Goal: Information Seeking & Learning: Compare options

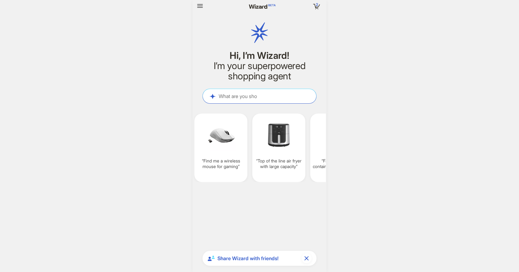
scroll to position [1700, 0]
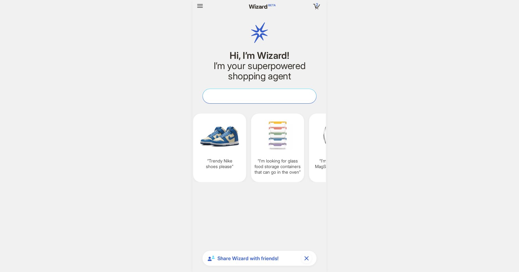
click at [252, 95] on textarea at bounding box center [259, 96] width 113 height 7
paste textarea "**********"
type textarea "**********"
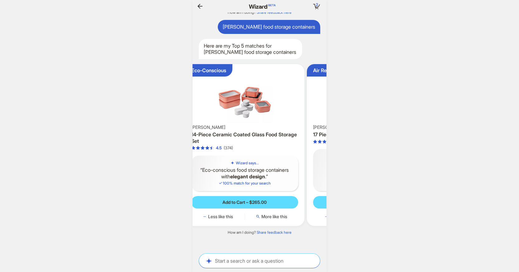
scroll to position [0, 600]
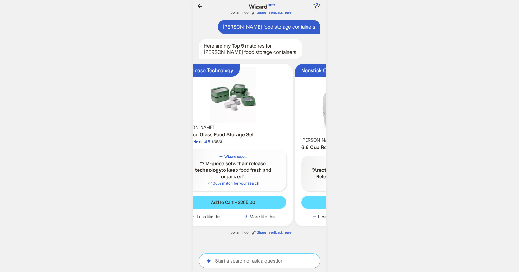
scroll to position [0, 183]
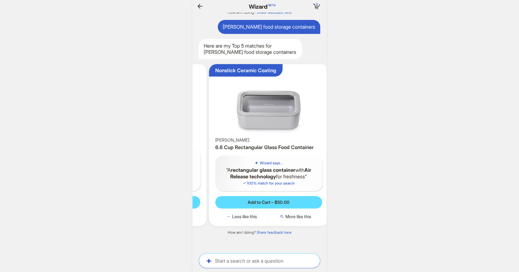
scroll to position [0, 238]
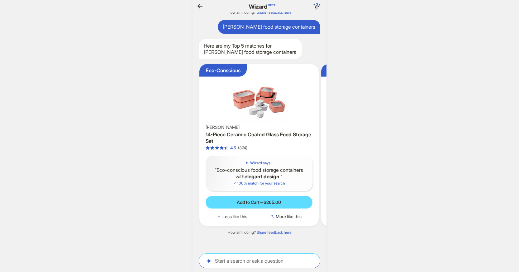
click at [256, 109] on img at bounding box center [259, 95] width 114 height 56
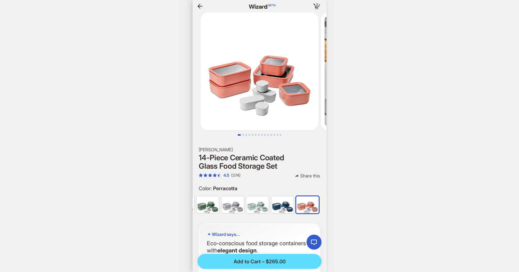
scroll to position [0, 646]
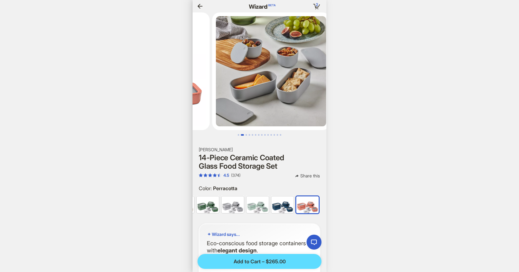
scroll to position [0, 654]
click at [200, 6] on icon "button" at bounding box center [199, 5] width 7 height 7
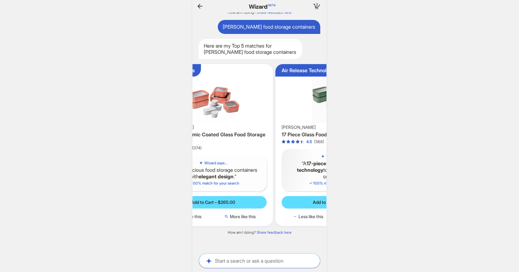
scroll to position [0, 677]
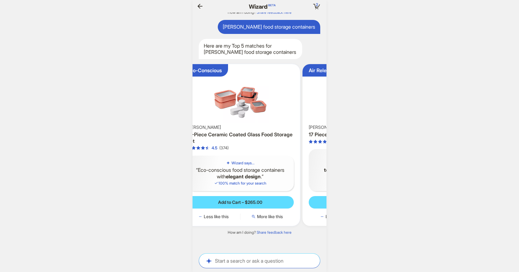
drag, startPoint x: 287, startPoint y: 177, endPoint x: 275, endPoint y: 174, distance: 12.9
click at [275, 174] on q "Eco-conscious food storage containers with elegant design ." at bounding box center [240, 173] width 97 height 13
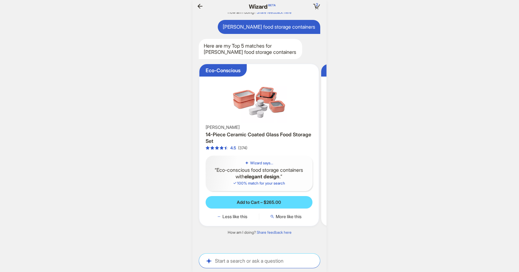
click at [293, 147] on div "4.5 (374)" at bounding box center [259, 148] width 107 height 5
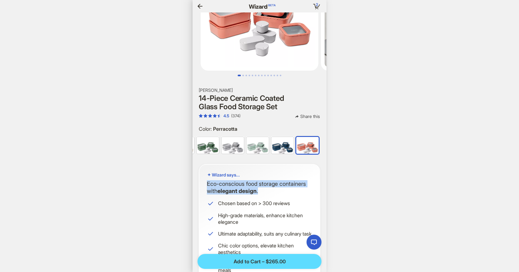
drag, startPoint x: 265, startPoint y: 191, endPoint x: 206, endPoint y: 186, distance: 58.8
click at [206, 186] on div "Wizard says... Eco-conscious food storage containers with elegant design . Chos…" at bounding box center [260, 247] width 122 height 166
copy p "Eco-conscious food storage containers with elegant design ."
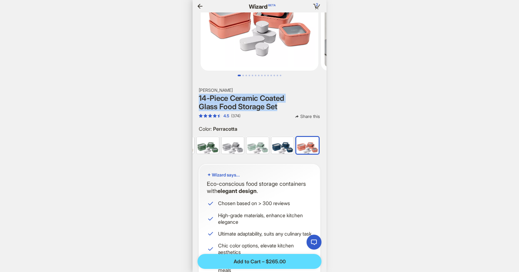
drag, startPoint x: 282, startPoint y: 107, endPoint x: 197, endPoint y: 99, distance: 84.6
click at [197, 99] on section "[PERSON_NAME] 14-Piece Ceramic Coated Glass Food Storage Set 4.5 (374) Share th…" at bounding box center [260, 104] width 134 height 32
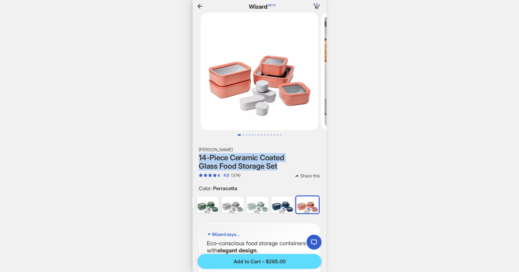
copy h1 "14-Piece Ceramic Coated Glass Food Storage Set"
drag, startPoint x: 219, startPoint y: 148, endPoint x: 194, endPoint y: 149, distance: 25.9
click at [194, 149] on section "[PERSON_NAME] 14-Piece Ceramic Coated Glass Food Storage Set 4.5 (374) Share th…" at bounding box center [260, 163] width 134 height 32
copy h2 "[PERSON_NAME]"
click at [200, 7] on icon "button" at bounding box center [199, 5] width 7 height 7
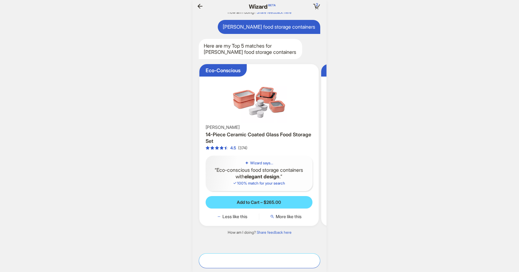
click at [264, 259] on textarea at bounding box center [259, 261] width 121 height 7
type textarea "**********"
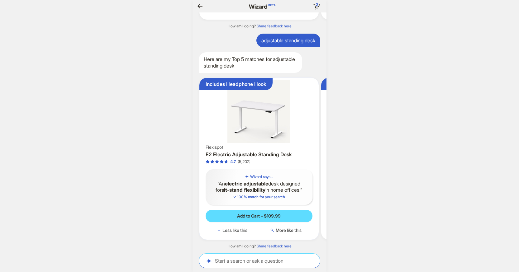
scroll to position [0, 65]
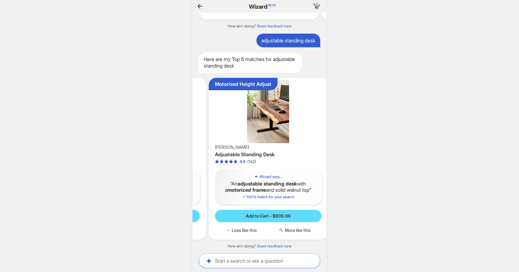
scroll to position [0, 118]
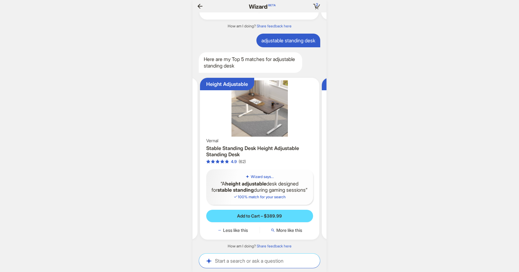
click at [282, 117] on img at bounding box center [260, 108] width 114 height 56
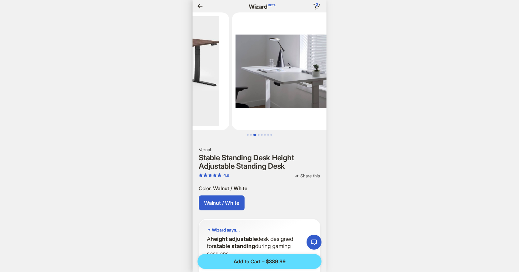
click at [200, 6] on icon "button" at bounding box center [199, 5] width 7 height 7
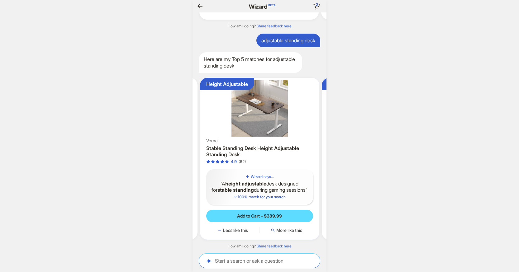
scroll to position [0, 706]
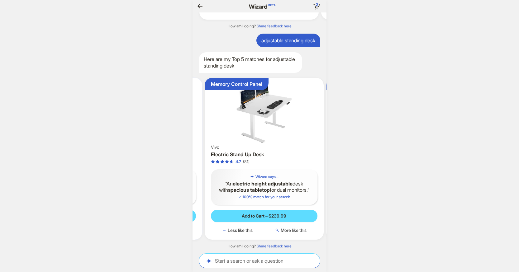
scroll to position [0, 364]
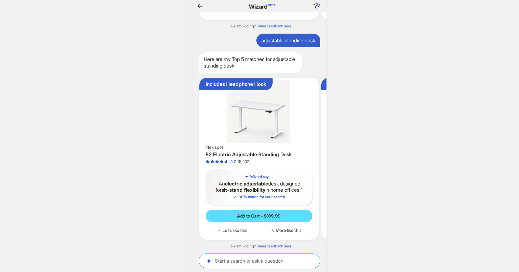
click at [279, 111] on img at bounding box center [259, 111] width 114 height 63
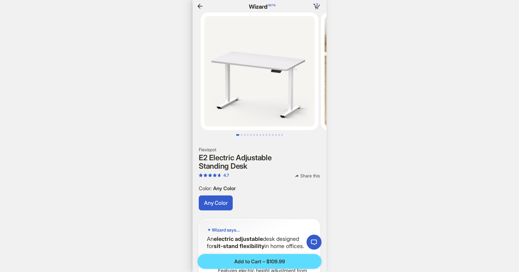
click at [201, 7] on icon "button" at bounding box center [199, 5] width 7 height 7
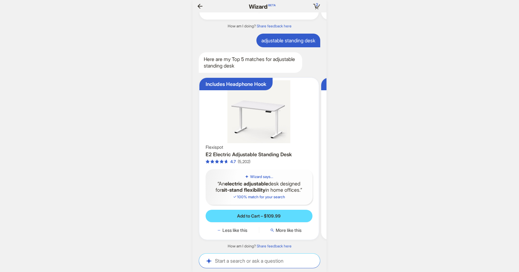
scroll to position [0, 581]
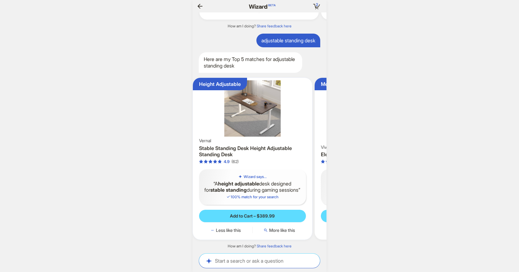
drag, startPoint x: 245, startPoint y: 154, endPoint x: 240, endPoint y: 153, distance: 4.7
click at [240, 153] on h3 "Stable Standing Desk Height Adjustable Standing Desk" at bounding box center [252, 151] width 107 height 13
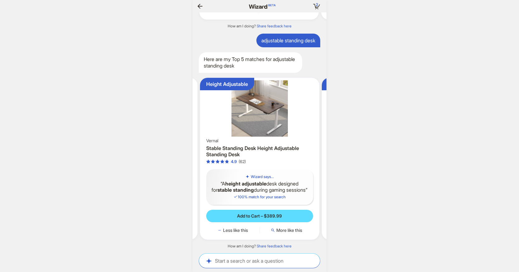
click at [252, 137] on div "Vernal Stable Standing Desk Height Adjustable Standing Desk 4.9 (62)" at bounding box center [259, 151] width 107 height 28
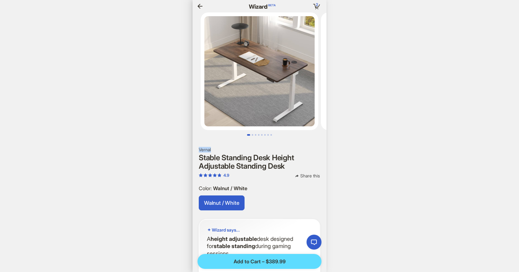
drag, startPoint x: 215, startPoint y: 150, endPoint x: 199, endPoint y: 149, distance: 15.9
click at [199, 149] on h2 "Vernal" at bounding box center [260, 150] width 122 height 6
copy h2 "Vernal"
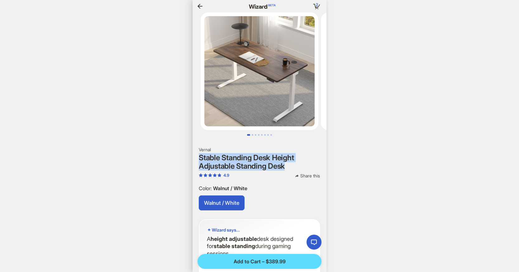
drag, startPoint x: 295, startPoint y: 166, endPoint x: 197, endPoint y: 157, distance: 98.6
click at [197, 157] on section "Vernal Stable Standing Desk Height Adjustable Standing Desk 4.9 Share this" at bounding box center [260, 163] width 134 height 32
copy h1 "Stable Standing Desk Height Adjustable Standing Desk"
click at [198, 8] on icon "button" at bounding box center [199, 5] width 7 height 7
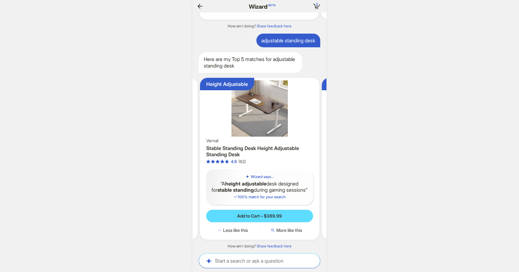
click at [262, 184] on q "A height adjustable desk designed for stable standing during gaming sessions" at bounding box center [259, 187] width 97 height 13
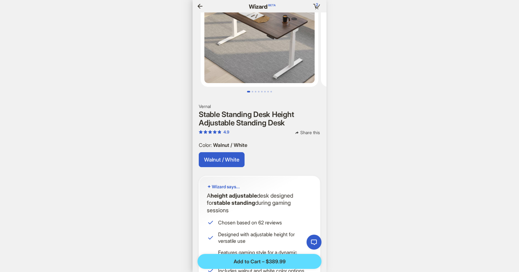
drag, startPoint x: 313, startPoint y: 205, endPoint x: 202, endPoint y: 195, distance: 111.2
click at [202, 195] on div "Wizard says... A height adjustable desk designed for stable standing during gam…" at bounding box center [260, 229] width 122 height 107
copy p "A height adjustable desk designed for stable standing during gaming sessions"
click at [201, 7] on icon "button" at bounding box center [199, 5] width 7 height 7
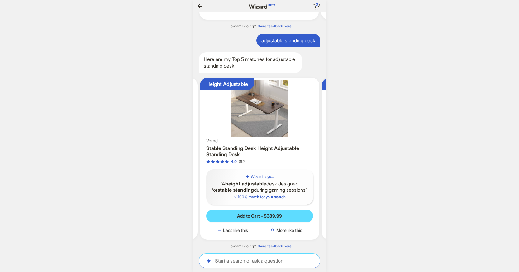
scroll to position [0, 717]
click at [272, 258] on textarea at bounding box center [259, 261] width 121 height 7
paste textarea "**********"
type textarea "**********"
click at [313, 258] on icon "button" at bounding box center [312, 261] width 7 height 7
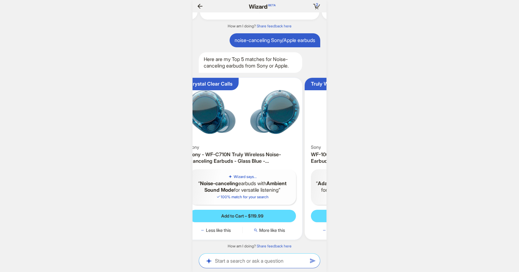
scroll to position [0, 52]
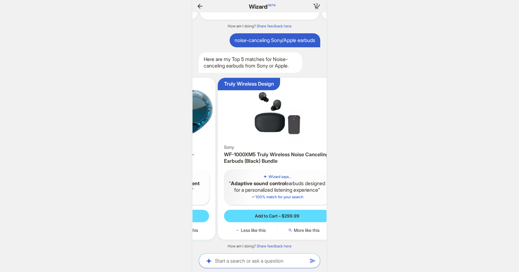
scroll to position [0, 115]
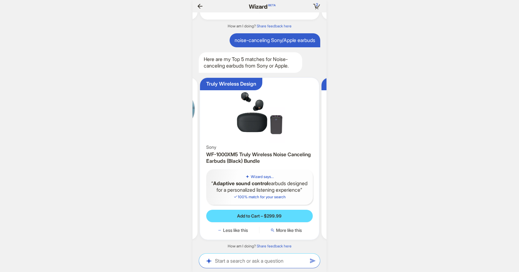
scroll to position [0, 61]
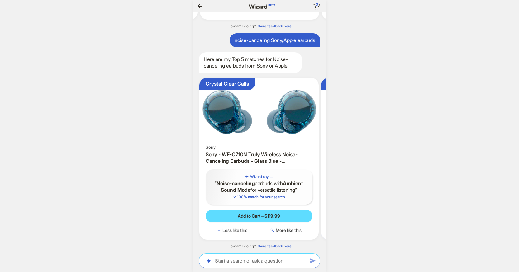
scroll to position [0, 55]
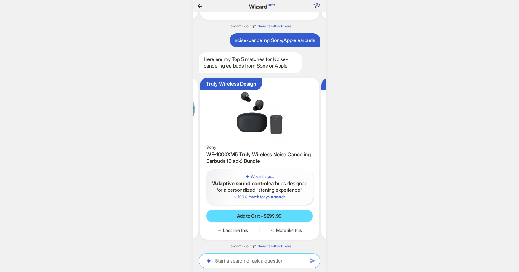
click at [267, 114] on img at bounding box center [260, 111] width 114 height 63
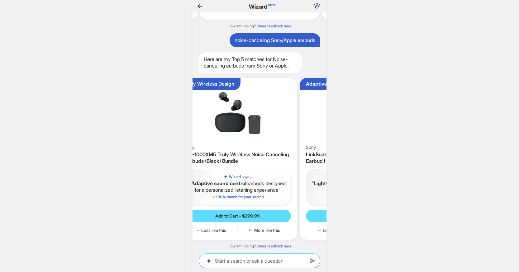
scroll to position [0, 180]
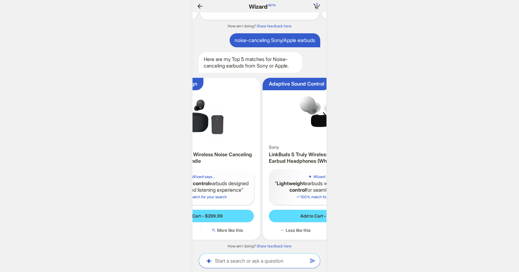
scroll to position [0, 218]
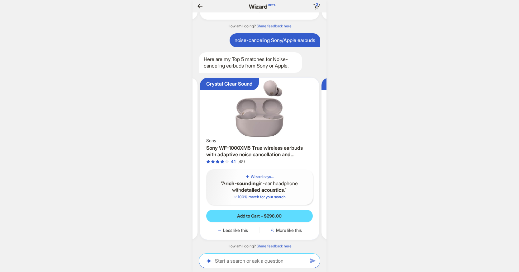
click at [261, 113] on img at bounding box center [260, 108] width 114 height 56
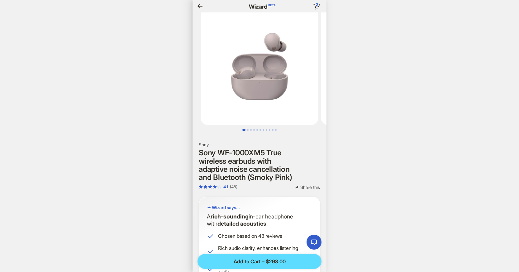
click at [199, 5] on icon "button" at bounding box center [200, 6] width 5 height 5
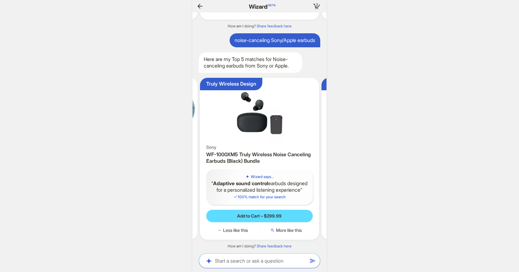
click at [266, 113] on img at bounding box center [260, 111] width 114 height 63
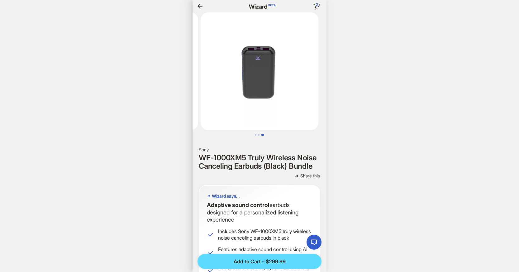
click at [200, 6] on icon "button" at bounding box center [200, 6] width 5 height 5
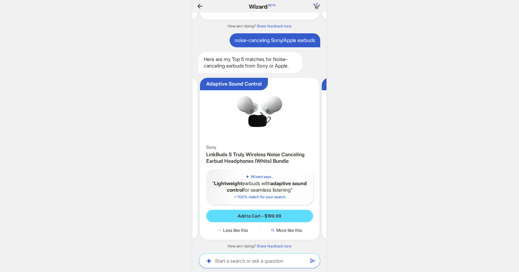
click at [267, 112] on img at bounding box center [260, 111] width 114 height 63
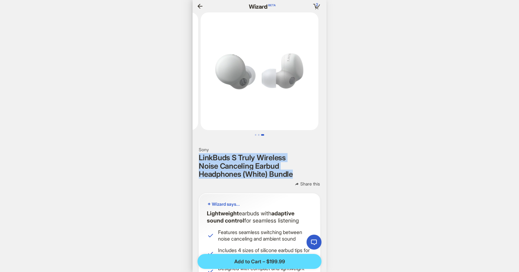
drag, startPoint x: 296, startPoint y: 176, endPoint x: 196, endPoint y: 160, distance: 102.0
click at [196, 160] on section "Sony LinkBuds S Truly Wireless Noise Canceling Earbud Headphones (White) Bundle…" at bounding box center [260, 167] width 134 height 40
copy h1 "LinkBuds S Truly Wireless Noise Canceling Earbud Headphones (White) Bundle"
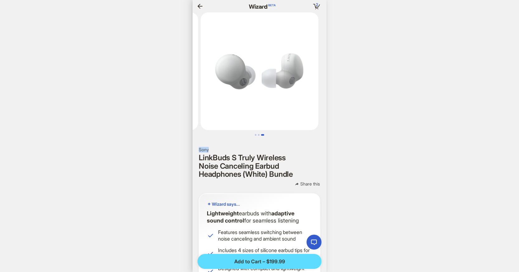
drag, startPoint x: 209, startPoint y: 149, endPoint x: 199, endPoint y: 149, distance: 10.0
click at [199, 149] on h2 "Sony" at bounding box center [260, 150] width 122 height 6
copy h2 "Sony"
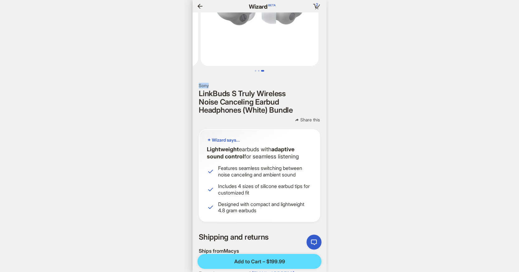
drag, startPoint x: 307, startPoint y: 157, endPoint x: 198, endPoint y: 151, distance: 109.3
click at [198, 151] on section "Wizard says... Lightweight earbuds with adaptive sound control for seamless lis…" at bounding box center [260, 175] width 134 height 93
copy p "Lightweight earbuds with adaptive sound control for seamless listening"
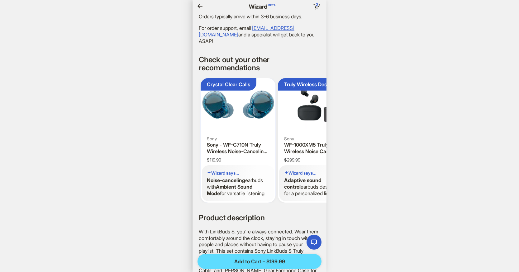
scroll to position [324, 0]
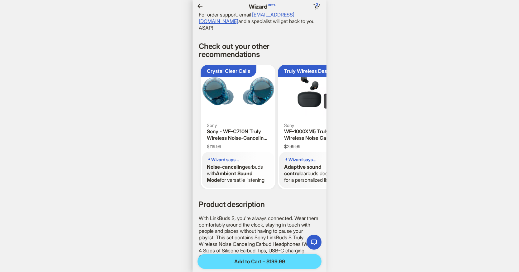
click at [201, 8] on icon "button" at bounding box center [199, 5] width 7 height 7
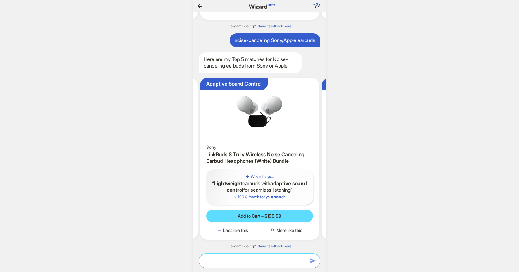
click at [241, 258] on textarea at bounding box center [259, 261] width 121 height 7
type textarea "**********"
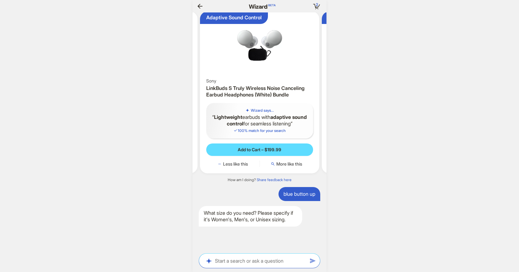
scroll to position [2429, 0]
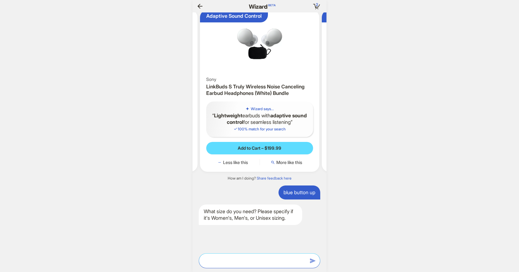
click at [248, 258] on textarea at bounding box center [259, 261] width 121 height 7
type textarea "****"
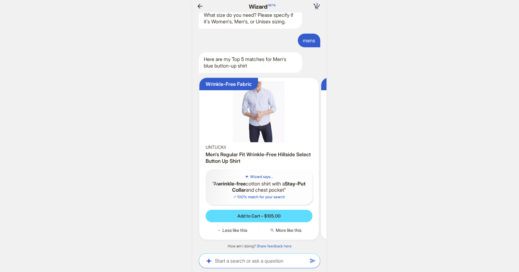
scroll to position [0, 63]
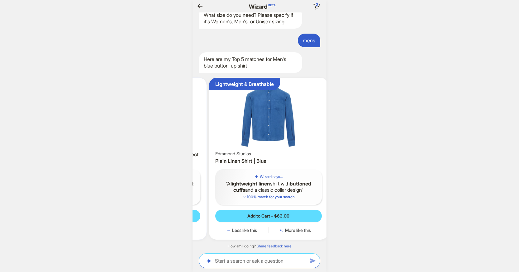
scroll to position [0, 118]
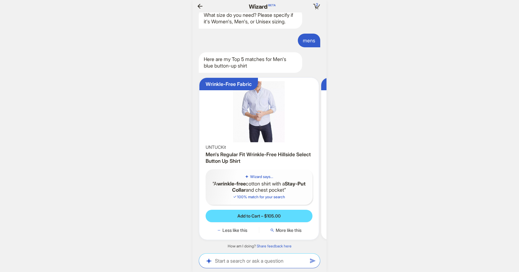
click at [252, 111] on img at bounding box center [259, 111] width 114 height 63
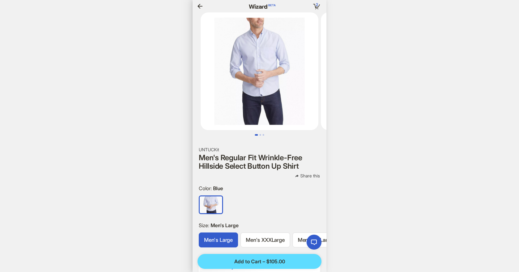
scroll to position [0, 632]
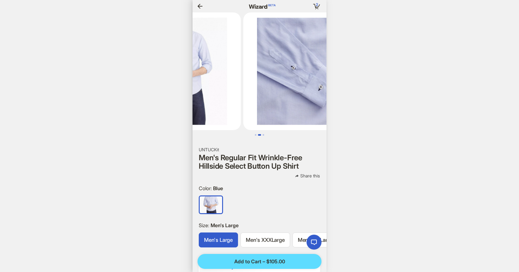
scroll to position [0, 632]
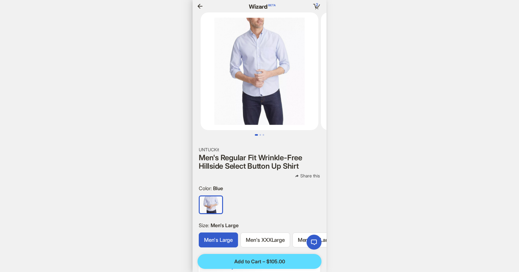
scroll to position [0, 55]
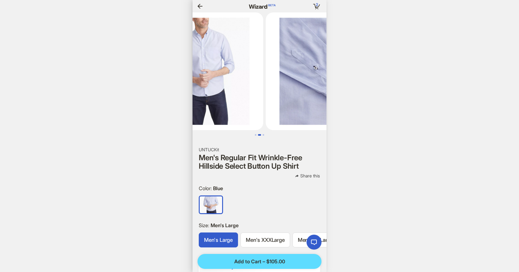
scroll to position [0, 107]
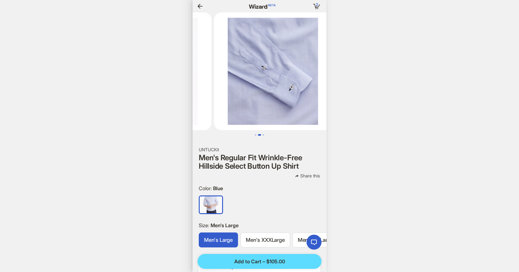
click at [203, 5] on icon "button" at bounding box center [199, 5] width 7 height 7
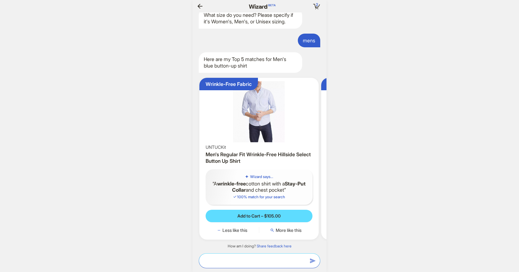
click at [280, 258] on textarea at bounding box center [259, 261] width 121 height 7
type textarea "**********"
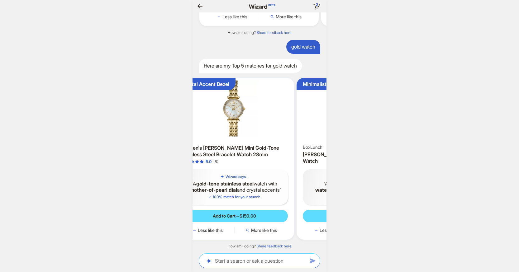
scroll to position [0, 84]
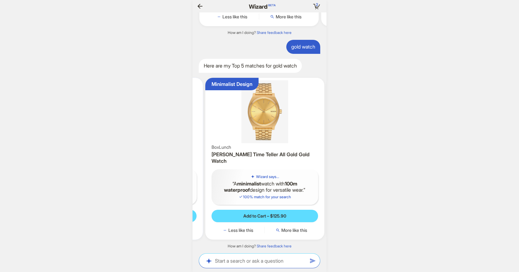
scroll to position [0, 165]
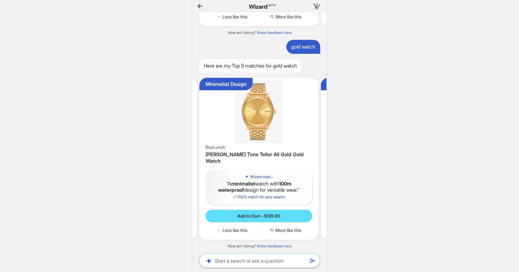
click at [237, 125] on img at bounding box center [259, 111] width 114 height 63
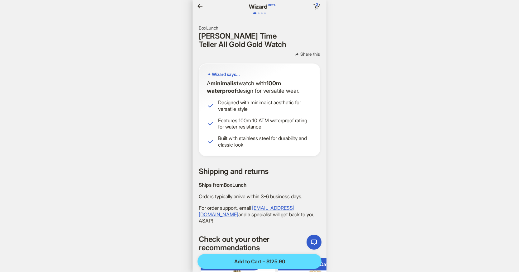
click at [202, 6] on icon "button" at bounding box center [200, 6] width 5 height 5
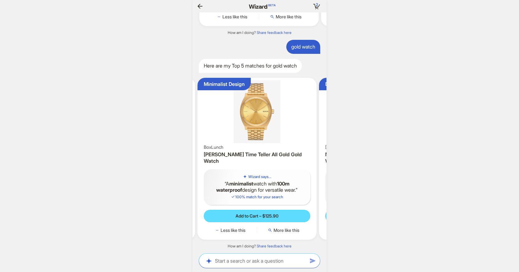
click at [255, 115] on img at bounding box center [257, 111] width 114 height 63
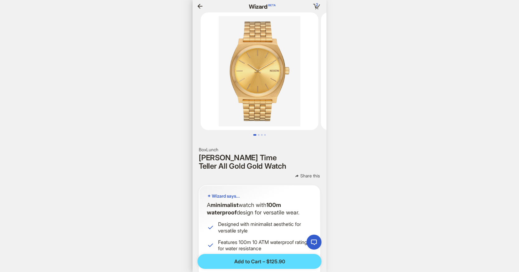
scroll to position [0, 586]
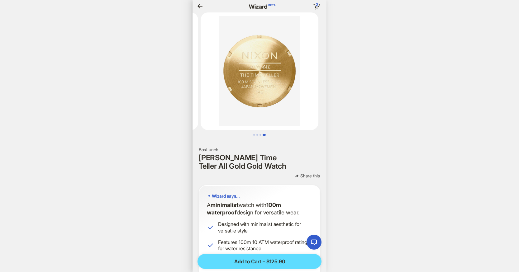
scroll to position [0, 593]
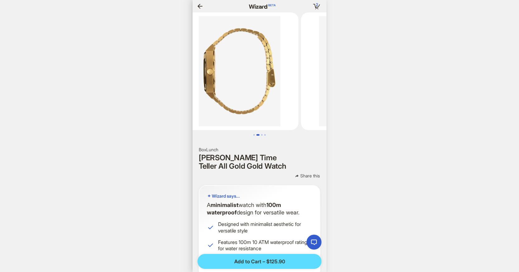
scroll to position [0, 148]
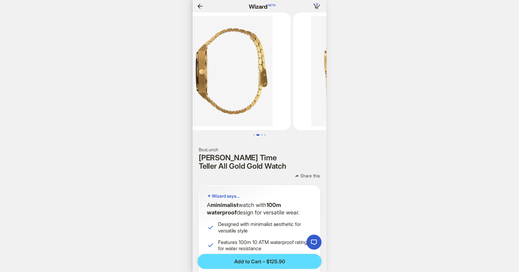
click at [200, 4] on icon "button" at bounding box center [200, 6] width 5 height 5
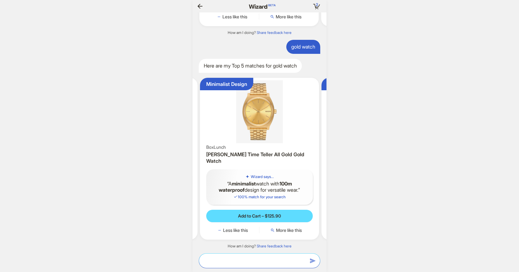
click at [241, 259] on textarea at bounding box center [259, 261] width 121 height 7
type textarea "**********"
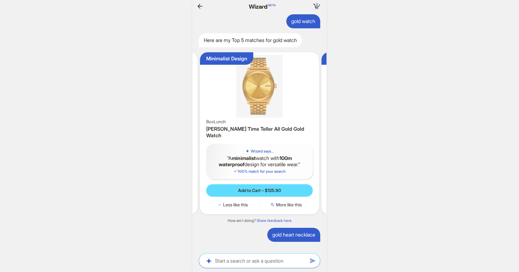
scroll to position [2881, 0]
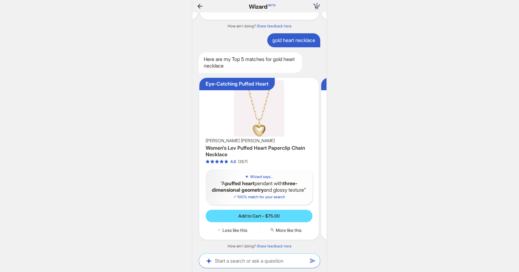
click at [255, 118] on img at bounding box center [259, 108] width 114 height 56
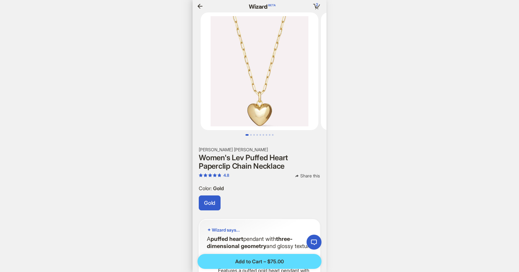
scroll to position [0, 582]
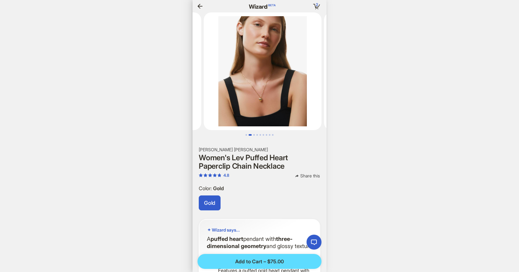
scroll to position [0, 584]
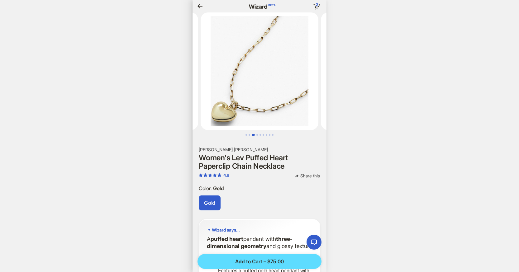
scroll to position [0, 276]
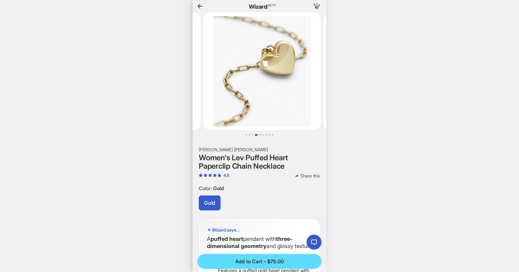
scroll to position [0, 361]
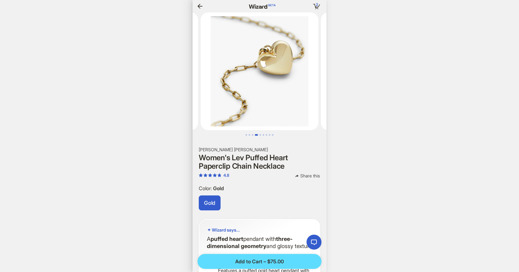
click at [197, 4] on icon "button" at bounding box center [199, 5] width 7 height 7
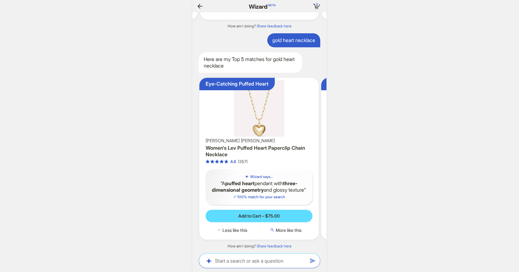
scroll to position [0, 599]
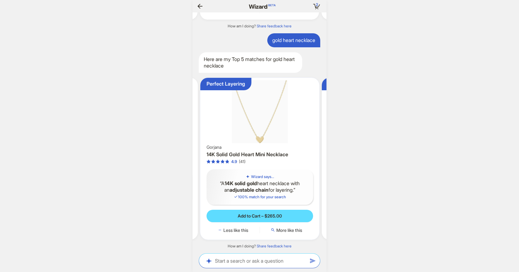
scroll to position [0, 121]
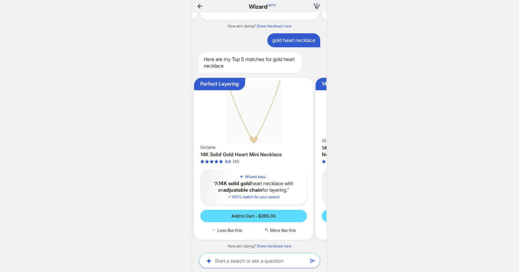
click at [248, 114] on img at bounding box center [254, 111] width 114 height 63
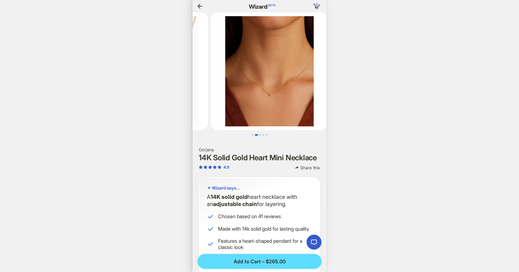
click at [202, 4] on icon "button" at bounding box center [199, 5] width 7 height 7
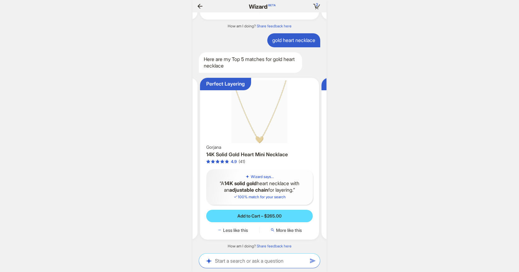
scroll to position [0, 705]
click at [258, 258] on textarea at bounding box center [259, 261] width 121 height 7
type textarea "**********"
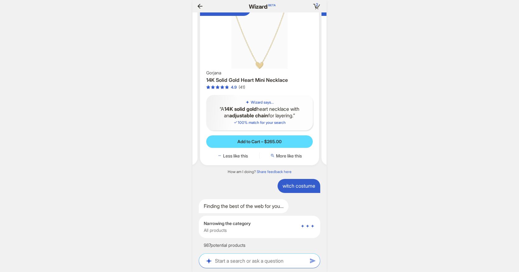
scroll to position [3141, 0]
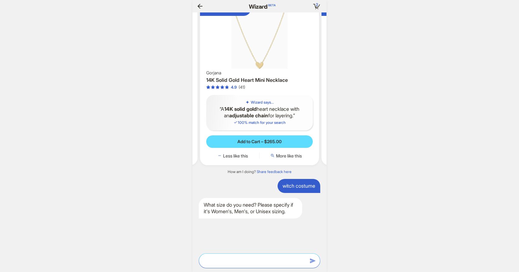
click at [253, 262] on textarea at bounding box center [259, 261] width 121 height 7
type textarea "******"
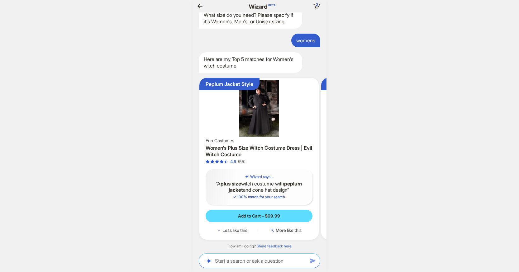
scroll to position [3331, 0]
click at [263, 123] on img at bounding box center [259, 108] width 114 height 56
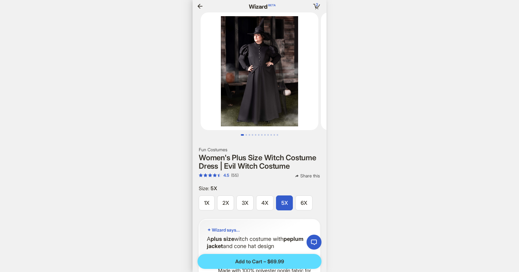
scroll to position [0, 582]
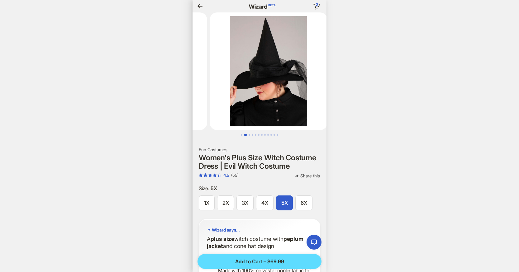
scroll to position [0, 584]
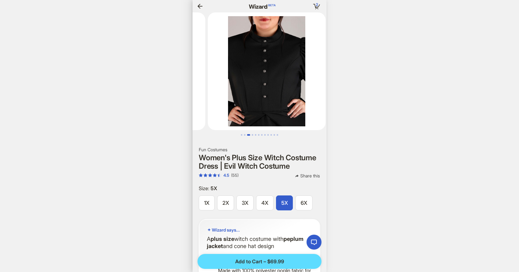
scroll to position [0, 587]
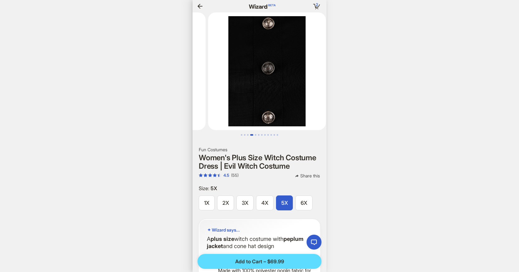
scroll to position [0, 590]
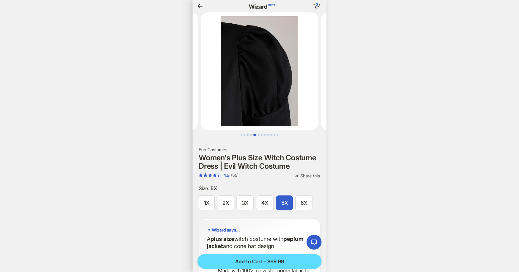
scroll to position [0, 595]
click at [201, 8] on icon "button" at bounding box center [199, 5] width 7 height 7
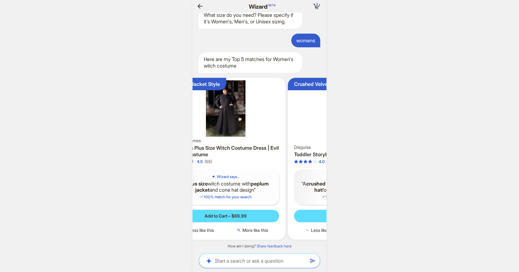
scroll to position [0, 65]
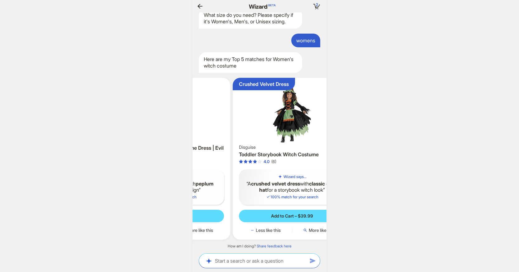
scroll to position [0, 108]
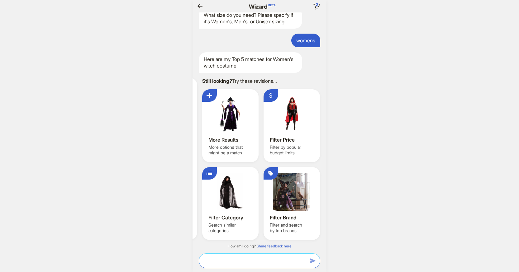
click at [258, 259] on textarea at bounding box center [259, 261] width 121 height 7
type textarea "**********"
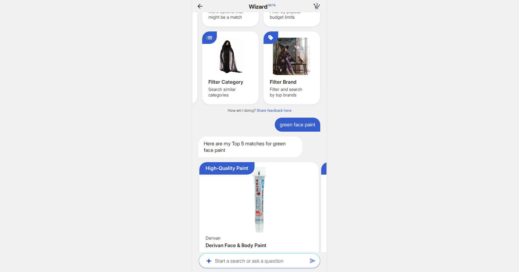
scroll to position [3525, 0]
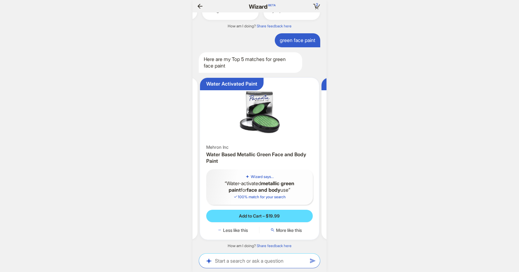
click at [277, 113] on img at bounding box center [260, 111] width 114 height 63
click at [259, 108] on img at bounding box center [260, 111] width 114 height 63
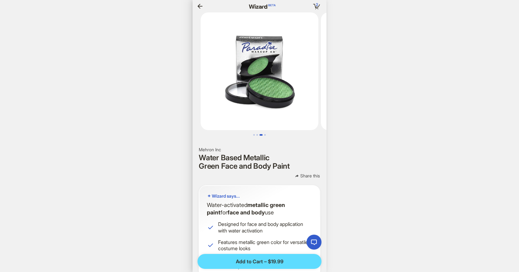
scroll to position [0, 217]
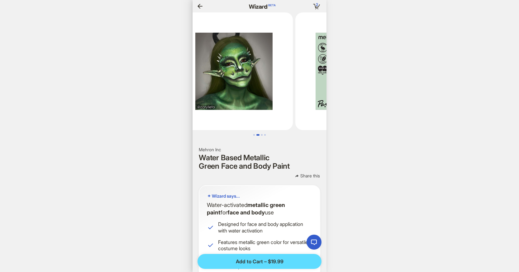
scroll to position [0, 709]
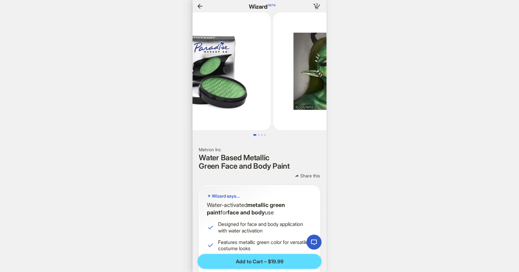
scroll to position [0, 713]
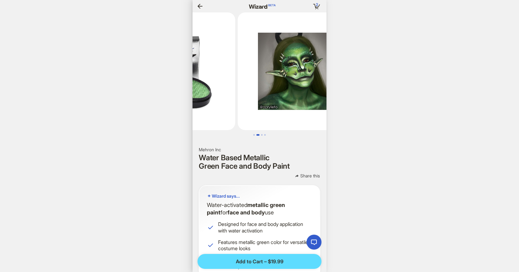
scroll to position [0, 88]
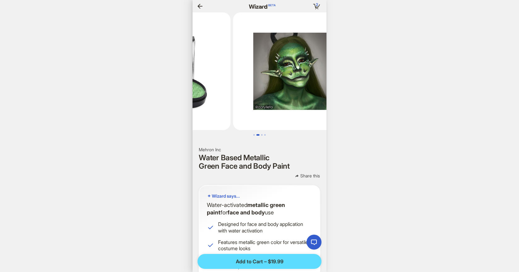
click at [200, 5] on icon "button" at bounding box center [199, 5] width 7 height 7
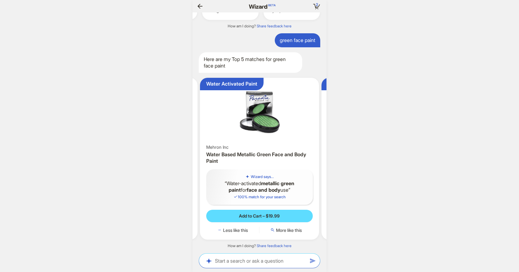
scroll to position [0, 740]
click at [236, 258] on textarea at bounding box center [259, 261] width 121 height 7
type textarea "*******"
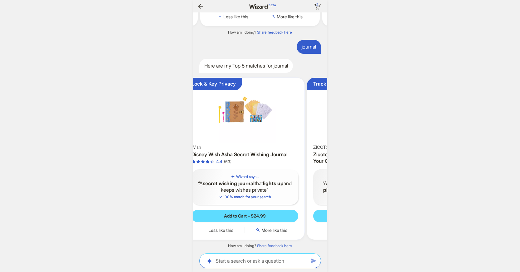
scroll to position [0, 642]
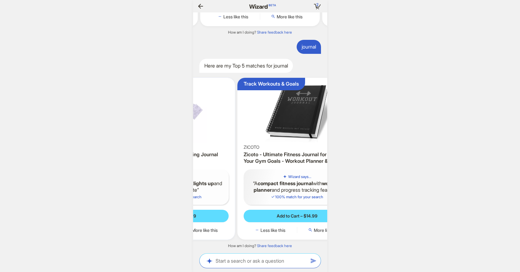
scroll to position [0, 98]
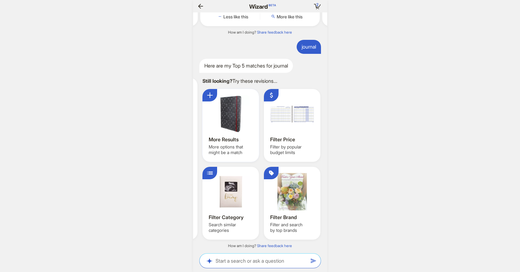
click at [241, 128] on div at bounding box center [231, 113] width 44 height 37
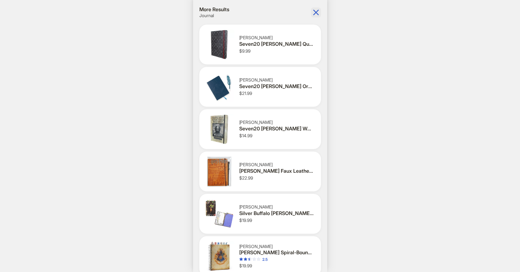
click at [315, 17] on icon "button" at bounding box center [316, 12] width 10 height 10
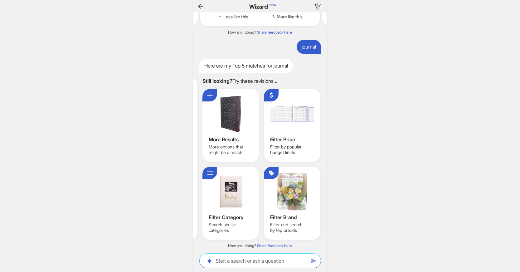
click at [287, 123] on div at bounding box center [292, 113] width 44 height 37
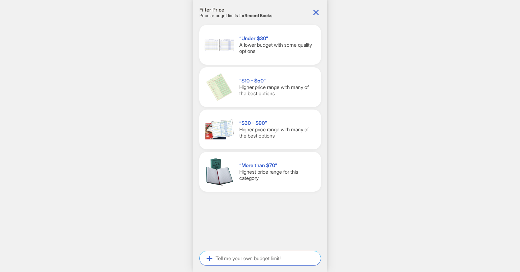
click at [295, 50] on div "“Under $30” A lower budget with some quality options" at bounding box center [277, 44] width 77 height 19
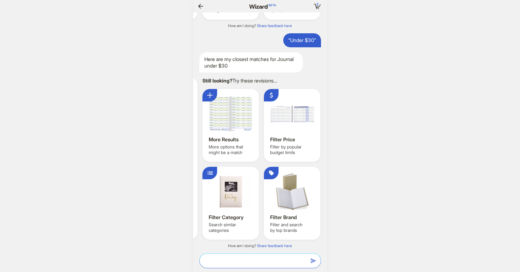
click at [254, 261] on textarea at bounding box center [260, 261] width 121 height 7
type textarea "**********"
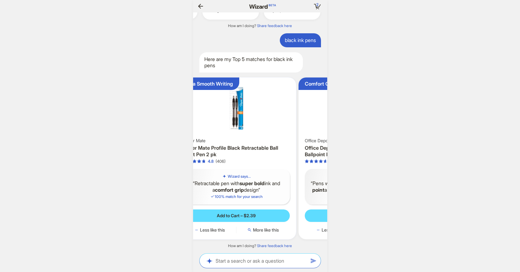
scroll to position [0, 60]
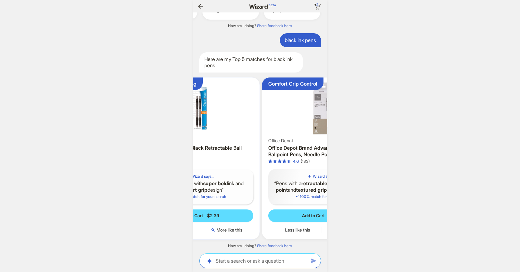
scroll to position [0, 96]
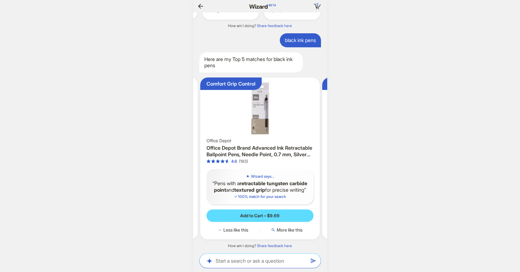
click at [283, 121] on img at bounding box center [260, 108] width 114 height 56
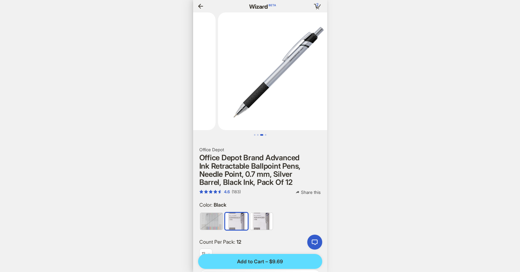
click at [289, 62] on img at bounding box center [277, 71] width 118 height 118
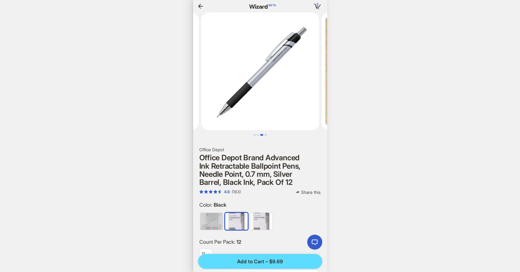
click at [197, 5] on icon "button" at bounding box center [200, 5] width 7 height 7
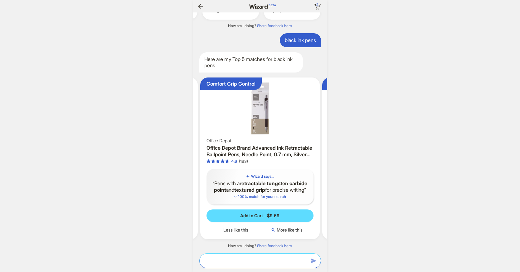
click at [229, 263] on textarea at bounding box center [260, 261] width 121 height 7
type textarea "**********"
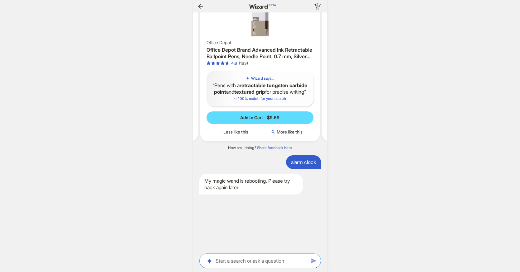
scroll to position [0, 639]
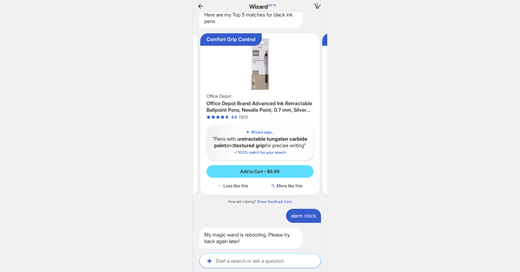
scroll to position [0, 601]
click at [245, 261] on textarea at bounding box center [260, 261] width 121 height 7
type textarea "*"
type textarea "**"
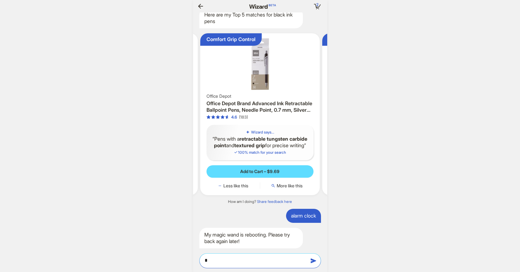
type textarea "**"
type textarea "***"
type textarea "****"
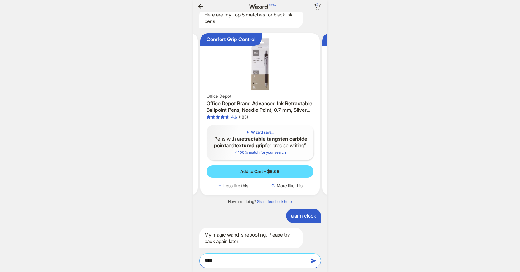
type textarea "****"
type textarea "******"
type textarea "*******"
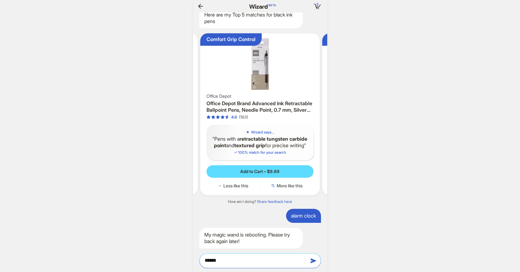
type textarea "*******"
type textarea "********"
type textarea "*********"
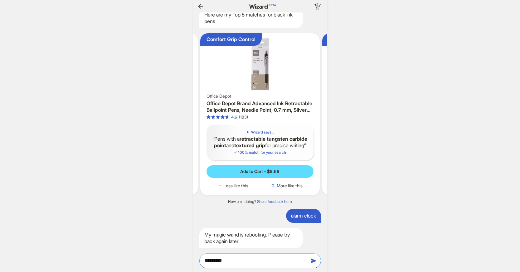
type textarea "**********"
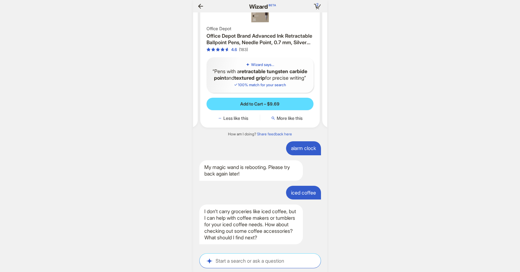
scroll to position [0, 730]
click at [262, 258] on textarea at bounding box center [260, 261] width 121 height 7
type textarea "*"
type textarea "**"
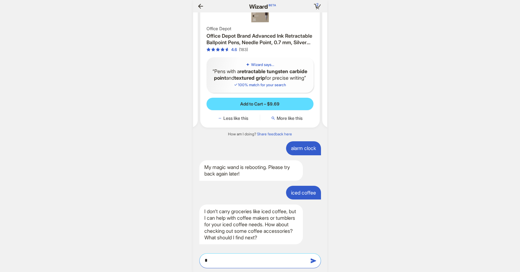
type textarea "**"
type textarea "***"
type textarea "****"
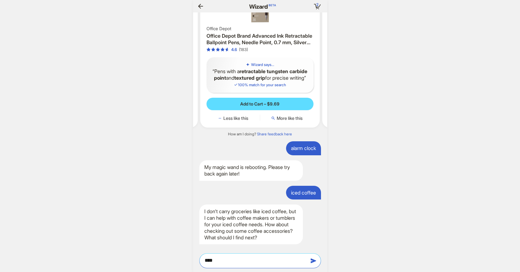
type textarea "*****"
type textarea "******"
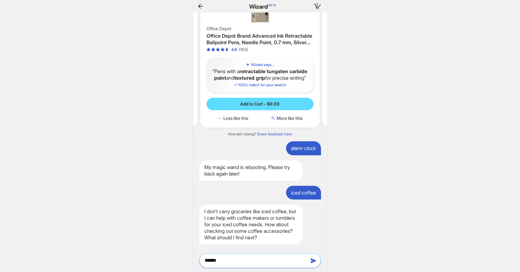
type textarea "******"
type textarea "********"
type textarea "*********"
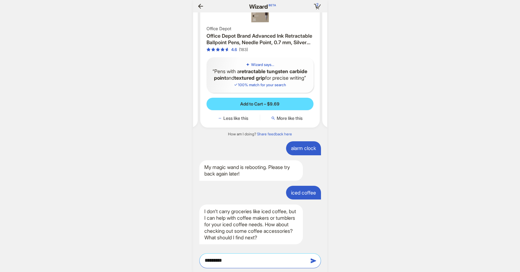
type textarea "**********"
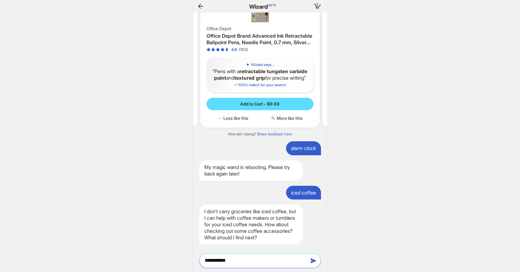
type textarea "**********"
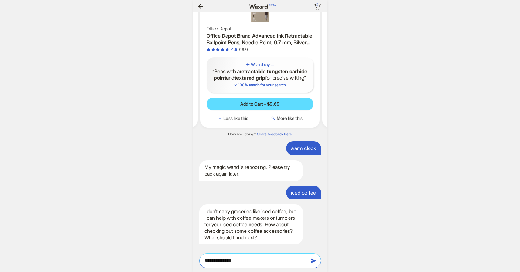
type textarea "**********"
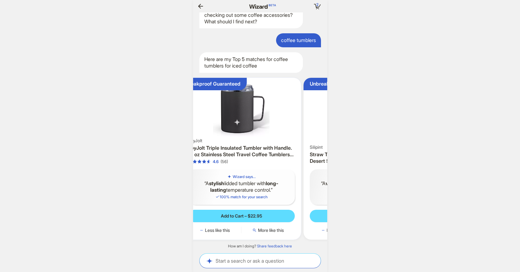
scroll to position [0, 0]
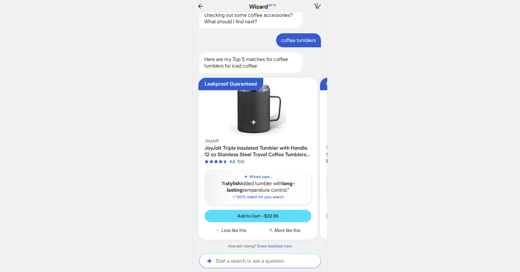
click at [225, 116] on img at bounding box center [258, 108] width 114 height 56
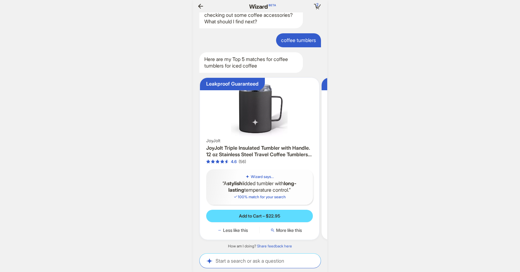
click at [251, 104] on img at bounding box center [259, 108] width 114 height 56
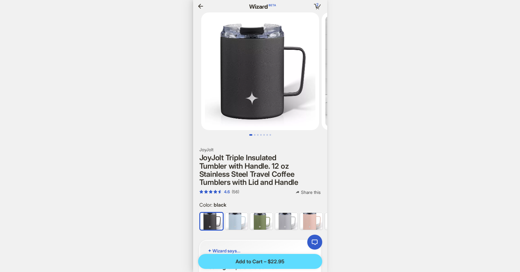
scroll to position [0, 593]
